Goal: Find specific page/section: Find specific page/section

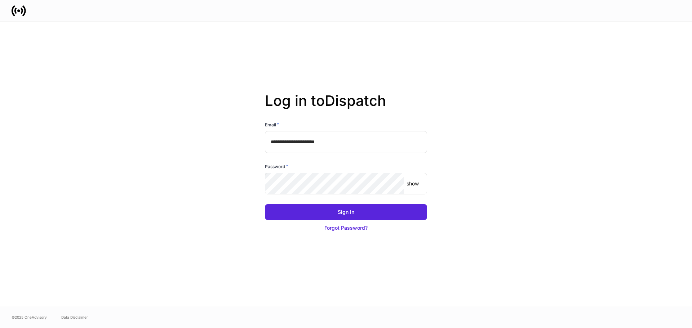
click at [314, 169] on div "Password *" at bounding box center [346, 168] width 162 height 10
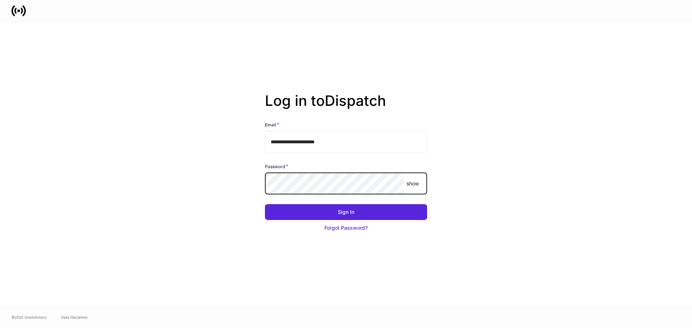
click at [265, 204] on button "Sign In" at bounding box center [346, 212] width 162 height 16
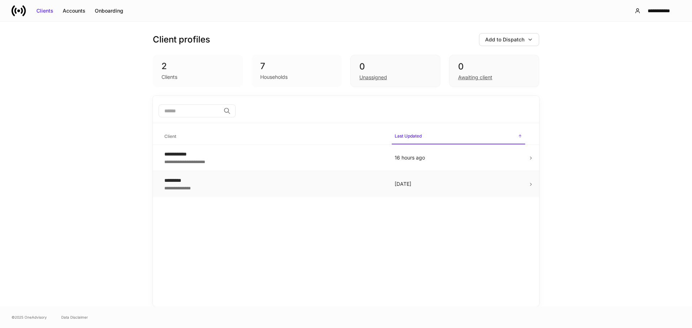
drag, startPoint x: 446, startPoint y: 158, endPoint x: 433, endPoint y: 176, distance: 22.9
click at [446, 158] on p "16 hours ago" at bounding box center [459, 157] width 128 height 7
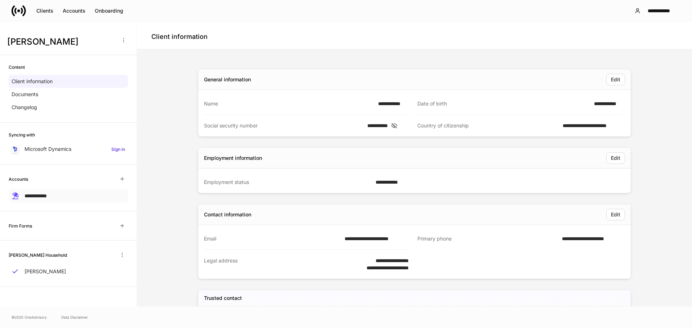
drag, startPoint x: 55, startPoint y: 196, endPoint x: 59, endPoint y: 195, distance: 4.0
click at [55, 196] on div "**********" at bounding box center [68, 195] width 119 height 13
